Goal: Information Seeking & Learning: Check status

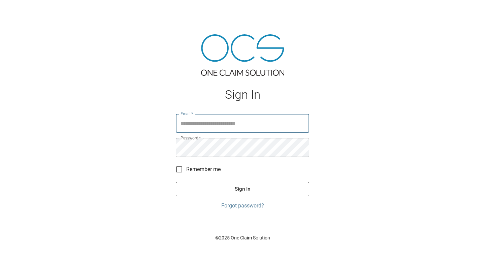
type input "**********"
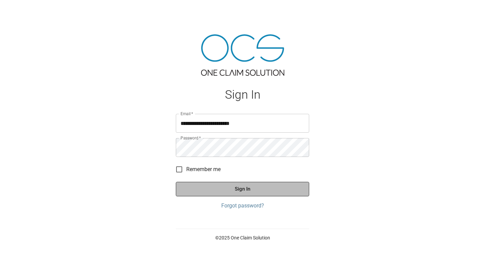
click at [240, 191] on button "Sign In" at bounding box center [242, 189] width 133 height 14
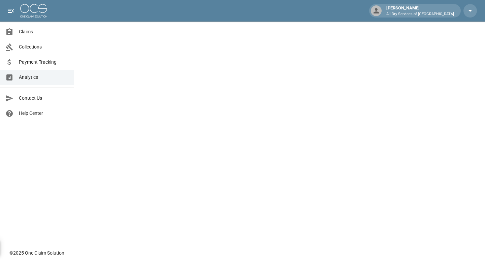
click at [22, 31] on span "Claims" at bounding box center [43, 31] width 49 height 7
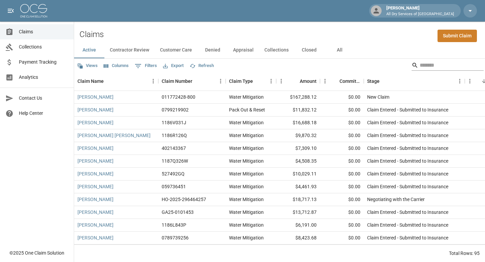
click at [419, 65] on input "Search" at bounding box center [446, 65] width 54 height 11
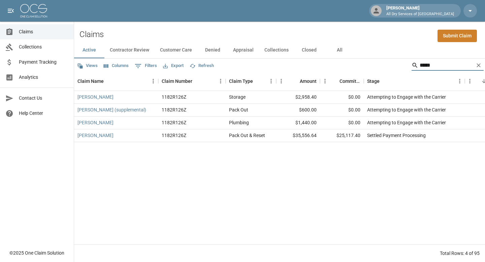
type input "****"
click at [338, 50] on button "All" at bounding box center [339, 50] width 30 height 16
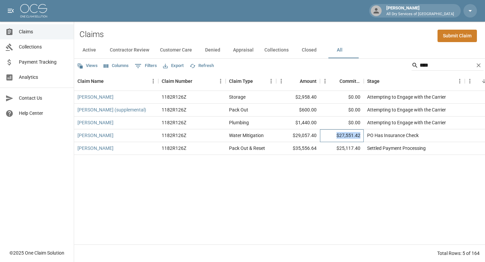
drag, startPoint x: 335, startPoint y: 134, endPoint x: 363, endPoint y: 136, distance: 28.0
click at [363, 136] on div "$27,551.42" at bounding box center [342, 135] width 44 height 13
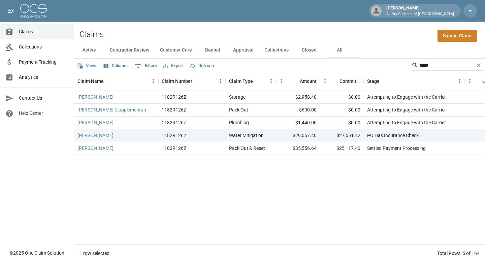
click at [354, 171] on div "[PERSON_NAME] 1182R126Z Storage $2,958.40 $0.00 Attempting to Engage with the C…" at bounding box center [388, 167] width 629 height 153
drag, startPoint x: 336, startPoint y: 148, endPoint x: 363, endPoint y: 148, distance: 26.9
click at [364, 148] on div "[PERSON_NAME] 1182R126Z Pack Out & Reset $35,556.64 $25,117.40 Settled Payment …" at bounding box center [388, 148] width 629 height 13
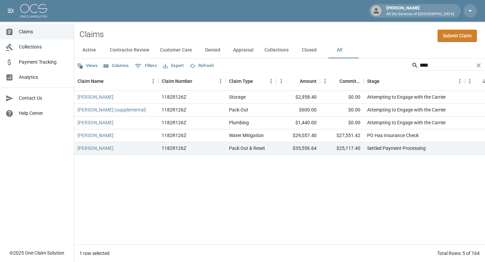
click at [330, 162] on div "[PERSON_NAME] 1182R126Z Storage $2,958.40 $0.00 Attempting to Engage with the C…" at bounding box center [388, 167] width 629 height 153
click at [103, 147] on link "[PERSON_NAME]" at bounding box center [95, 148] width 36 height 7
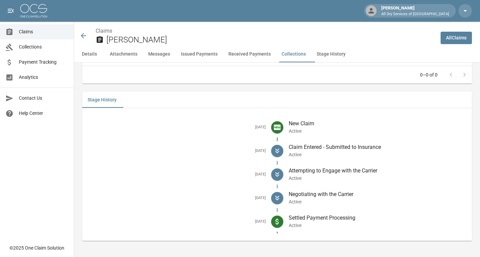
scroll to position [1129, 0]
drag, startPoint x: 330, startPoint y: 223, endPoint x: 281, endPoint y: 220, distance: 48.2
click at [281, 220] on li "[DATE] Settled Payment Processing Active" at bounding box center [277, 222] width 379 height 24
drag, startPoint x: 242, startPoint y: 220, endPoint x: 292, endPoint y: 225, distance: 50.0
click at [292, 225] on li "[DATE] Settled Payment Processing Active" at bounding box center [277, 222] width 379 height 24
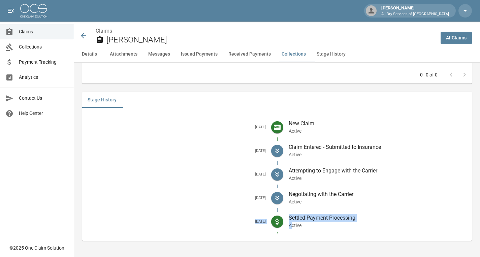
click at [246, 218] on div "[DATE]" at bounding box center [179, 221] width 183 height 9
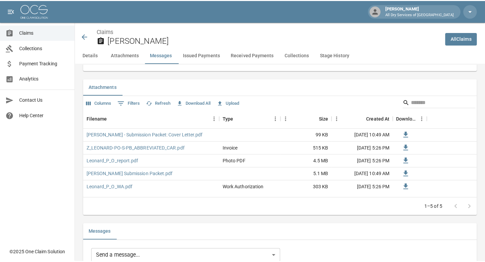
scroll to position [0, 0]
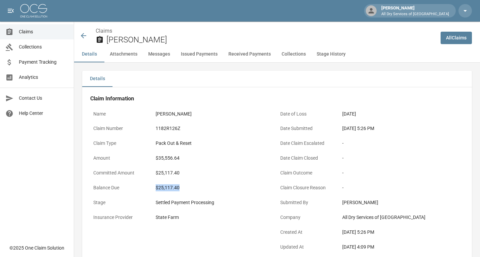
drag, startPoint x: 188, startPoint y: 186, endPoint x: 148, endPoint y: 188, distance: 39.4
click at [148, 188] on div "Balance Due $25,117.40" at bounding box center [183, 188] width 187 height 15
click at [212, 165] on div "$35,556.64" at bounding box center [214, 158] width 125 height 15
click at [82, 36] on icon at bounding box center [83, 35] width 5 height 5
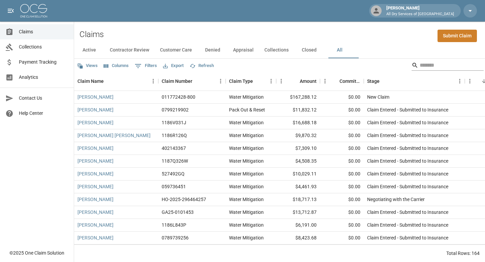
click at [430, 63] on input "Search" at bounding box center [446, 65] width 54 height 11
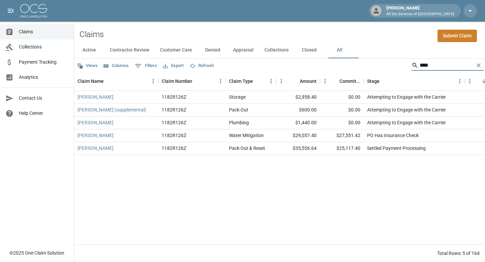
type input "****"
drag, startPoint x: 330, startPoint y: 111, endPoint x: 283, endPoint y: 112, distance: 46.8
click at [283, 112] on div "[PERSON_NAME] (supplemental) 1182R126Z Pack Out $600.00 $0.00 Attempting to Eng…" at bounding box center [388, 110] width 629 height 13
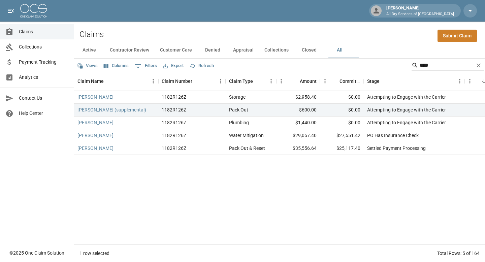
click at [286, 190] on div "[PERSON_NAME] 1182R126Z Storage $2,958.40 $0.00 Attempting to Engage with the C…" at bounding box center [388, 167] width 629 height 153
click at [111, 149] on link "[PERSON_NAME]" at bounding box center [95, 148] width 36 height 7
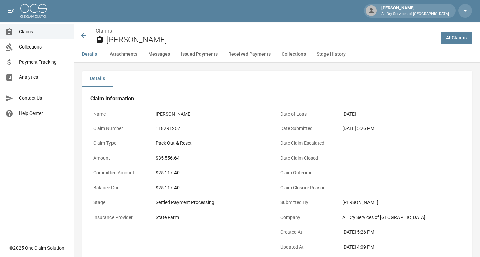
scroll to position [256, 0]
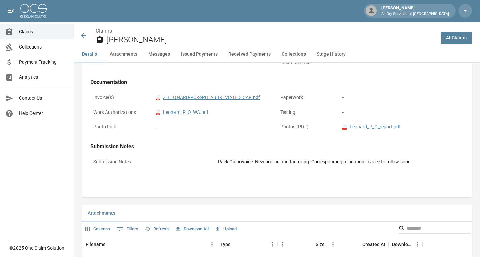
click at [221, 96] on link "pdf Z_LEONARD-PO-S-PB_ABBREVIATED_CAR.pdf" at bounding box center [208, 97] width 104 height 7
click at [84, 36] on icon at bounding box center [83, 36] width 8 height 8
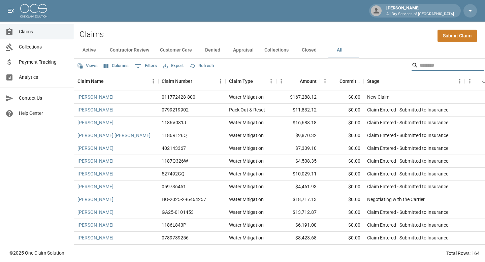
click at [419, 67] on input "Search" at bounding box center [446, 65] width 54 height 11
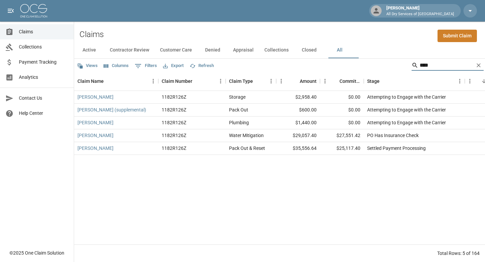
type input "****"
